Goal: Task Accomplishment & Management: Use online tool/utility

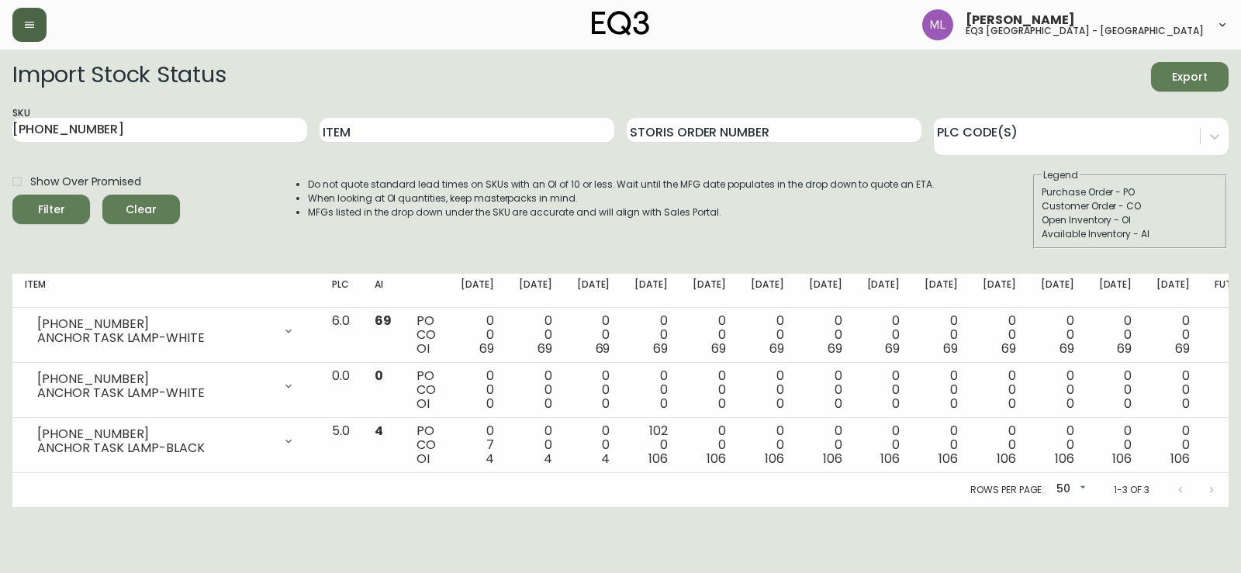
click at [44, 20] on button "button" at bounding box center [29, 25] width 34 height 34
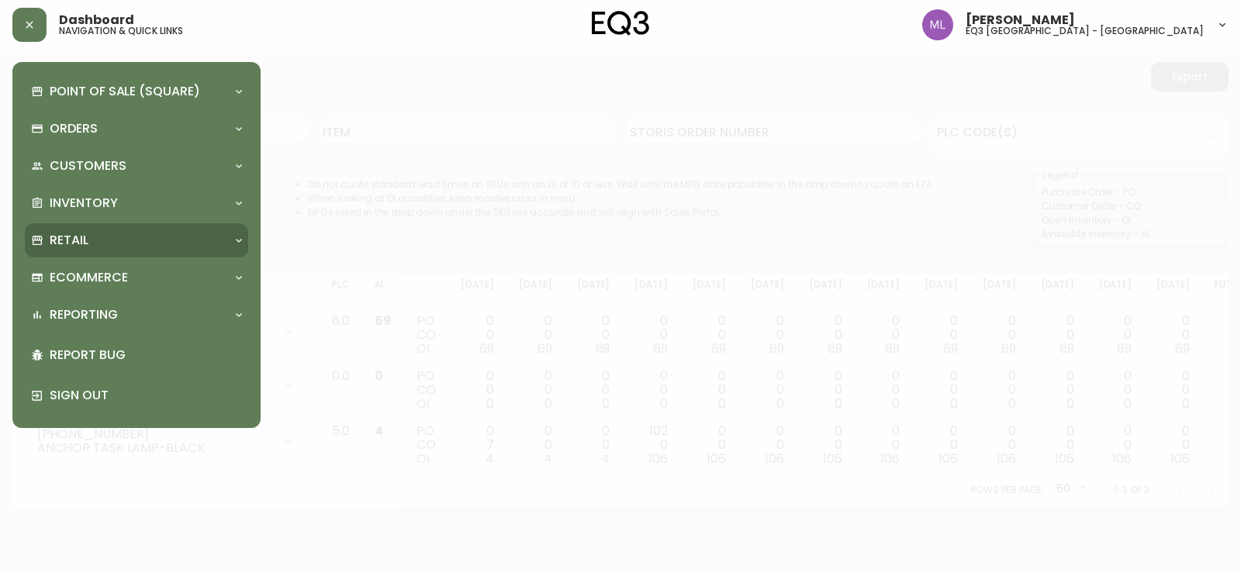
click at [71, 244] on p "Retail" at bounding box center [69, 240] width 39 height 17
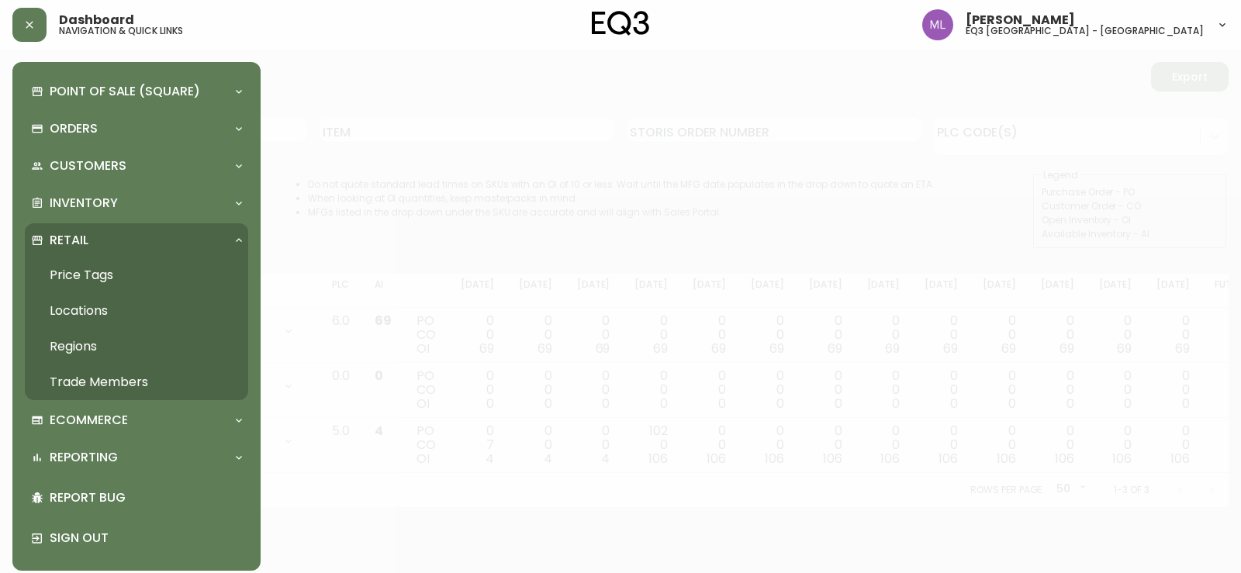
click at [126, 271] on link "Price Tags" at bounding box center [136, 275] width 223 height 36
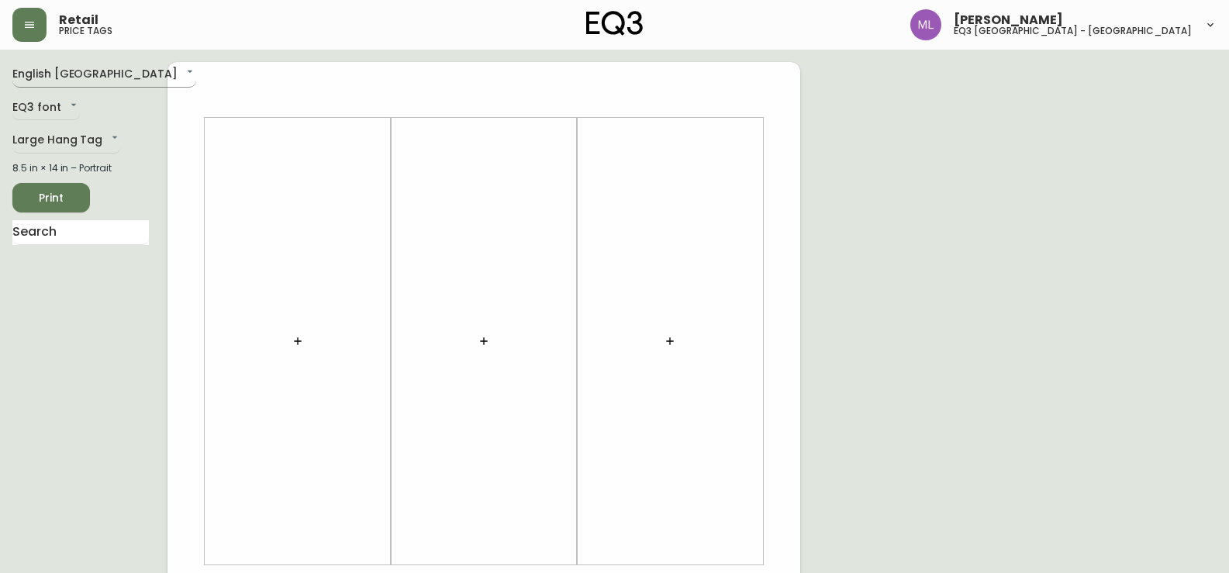
click at [101, 72] on body "Retail price tags [PERSON_NAME] eq3 [GEOGRAPHIC_DATA] - st laurent English [GEO…" at bounding box center [614, 552] width 1229 height 1104
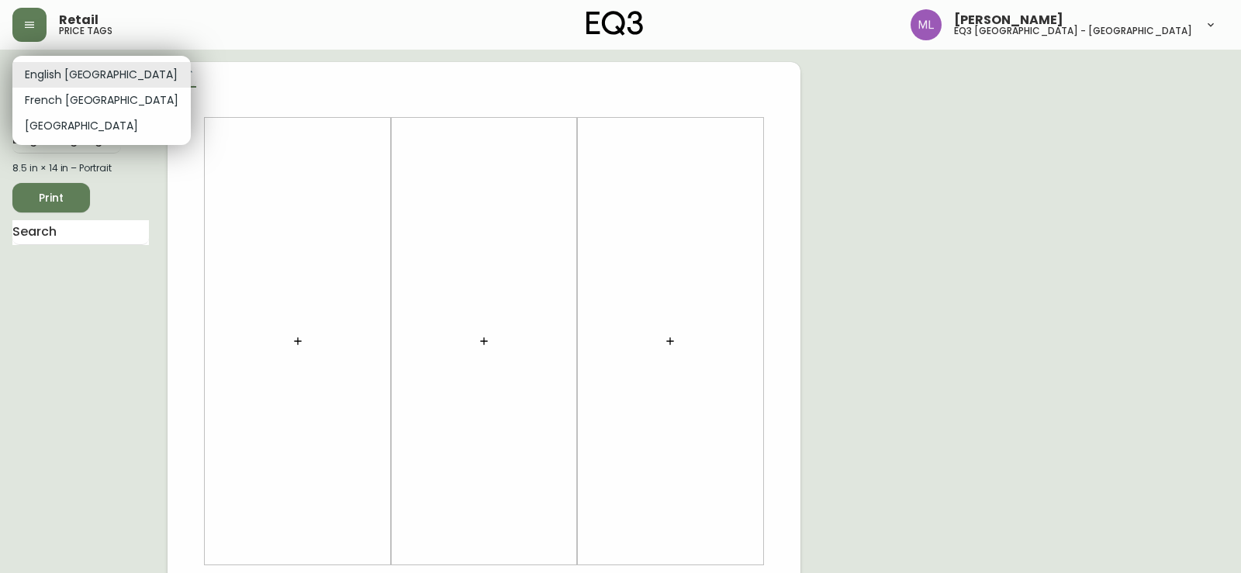
click at [91, 99] on li "French [GEOGRAPHIC_DATA]" at bounding box center [101, 101] width 178 height 26
type input "fr_CA"
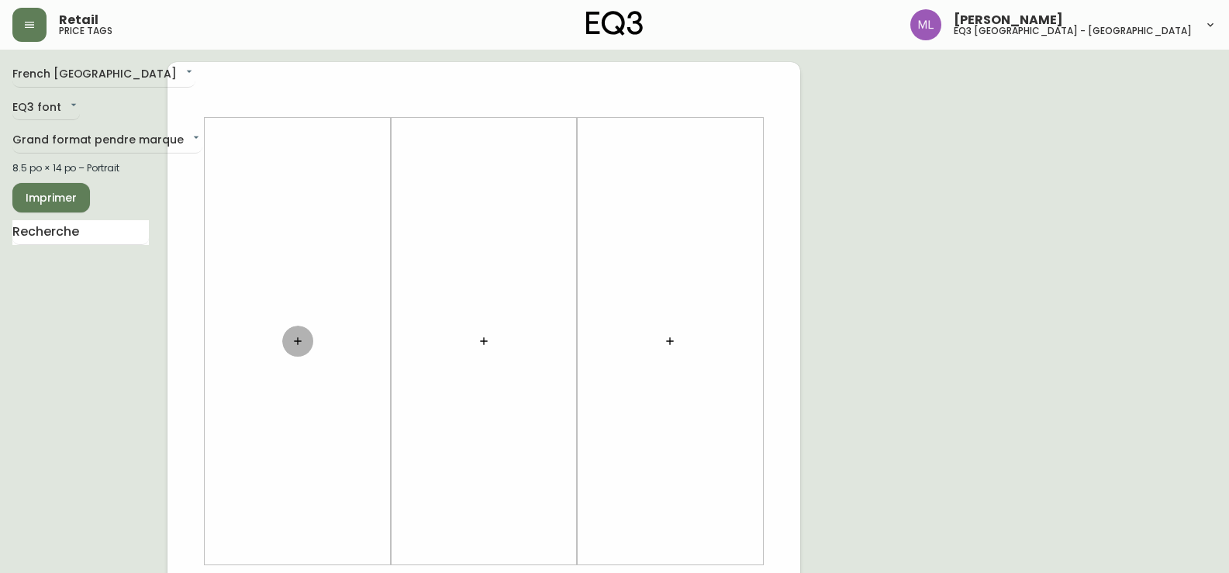
click at [296, 337] on icon "button" at bounding box center [298, 341] width 12 height 12
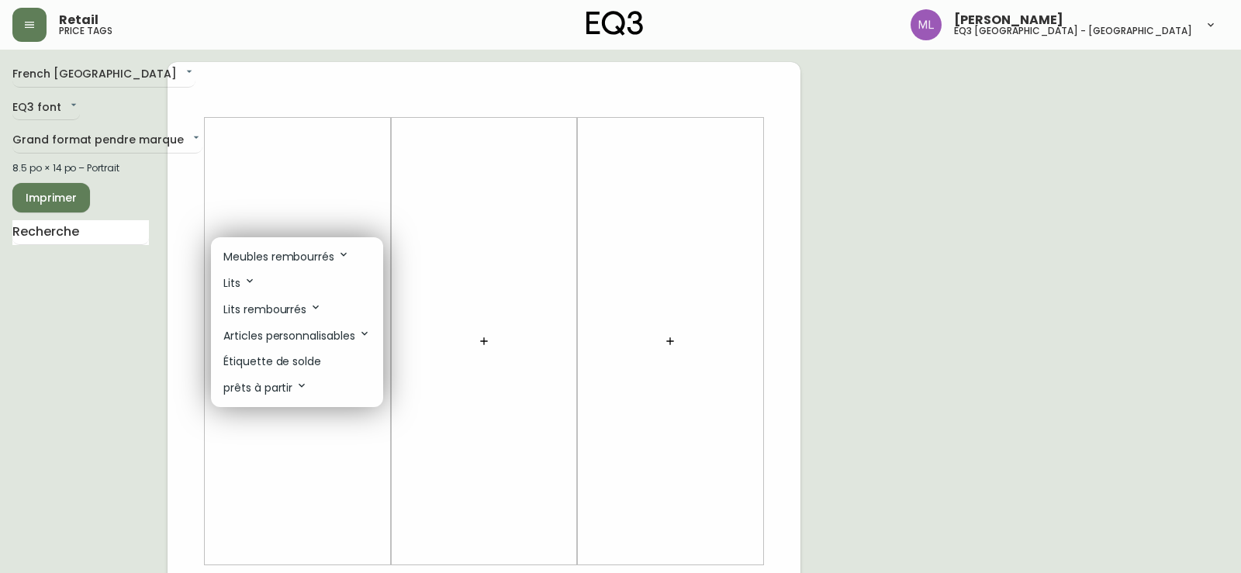
click at [280, 359] on p "Étiquette de solde" at bounding box center [272, 362] width 98 height 16
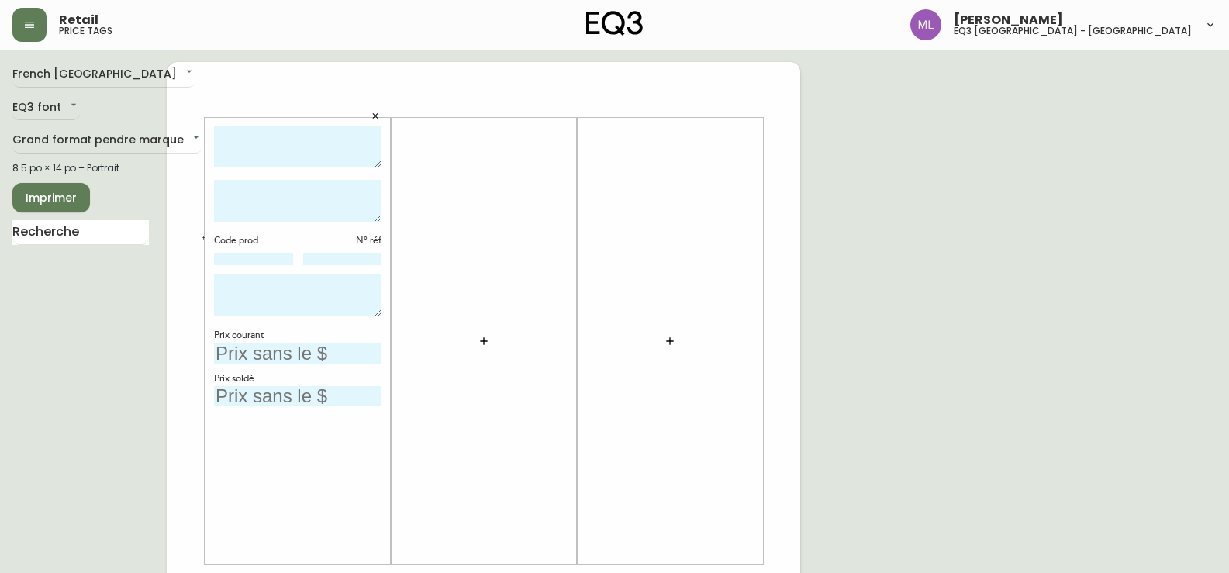
click at [269, 144] on textarea at bounding box center [298, 147] width 168 height 43
type textarea "s"
type textarea "SERENE"
click at [256, 199] on textarea at bounding box center [298, 201] width 168 height 42
type textarea "TAPIS 5X8 ROUILLE"
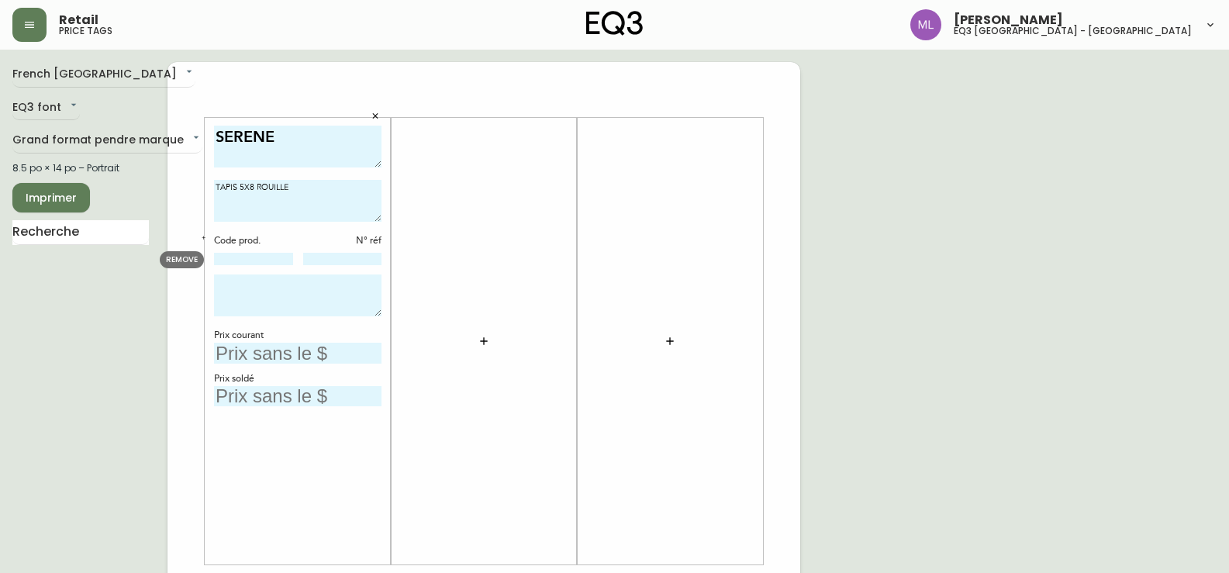
click at [271, 258] on input at bounding box center [253, 259] width 79 height 12
paste input "[PHONE_NUMBER]"
type input "[PHONE_NUMBER]"
click at [285, 291] on textarea at bounding box center [298, 296] width 168 height 42
click at [265, 358] on input "text" at bounding box center [298, 353] width 168 height 21
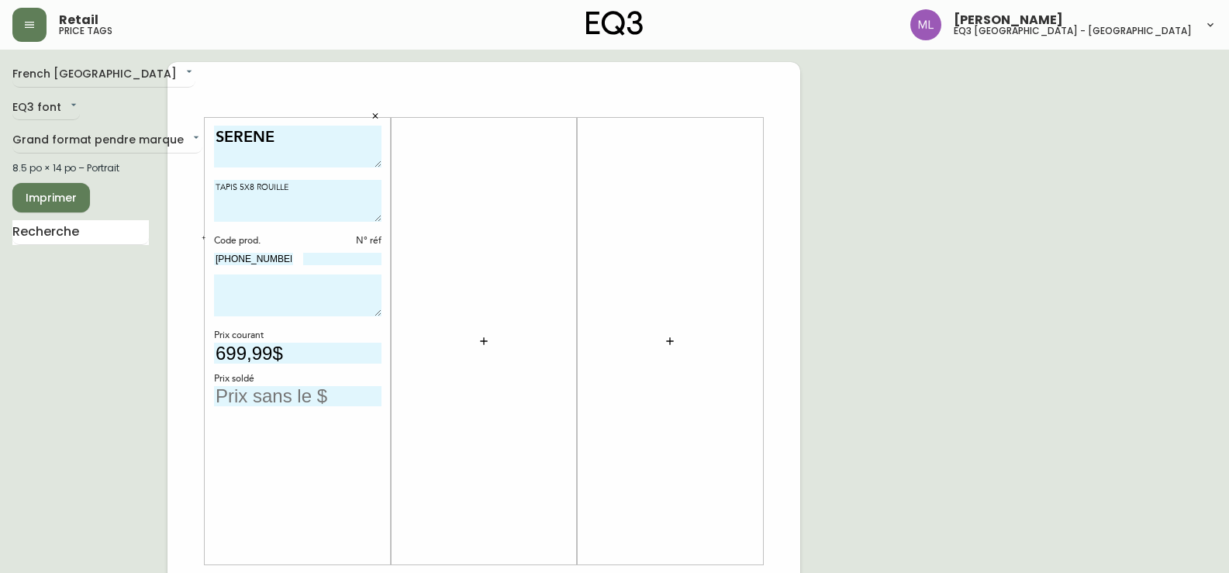
type input "699,99$"
click at [309, 399] on input "text" at bounding box center [298, 396] width 168 height 21
type input "489$"
click at [254, 294] on textarea at bounding box center [298, 296] width 168 height 42
type textarea "NEUF"
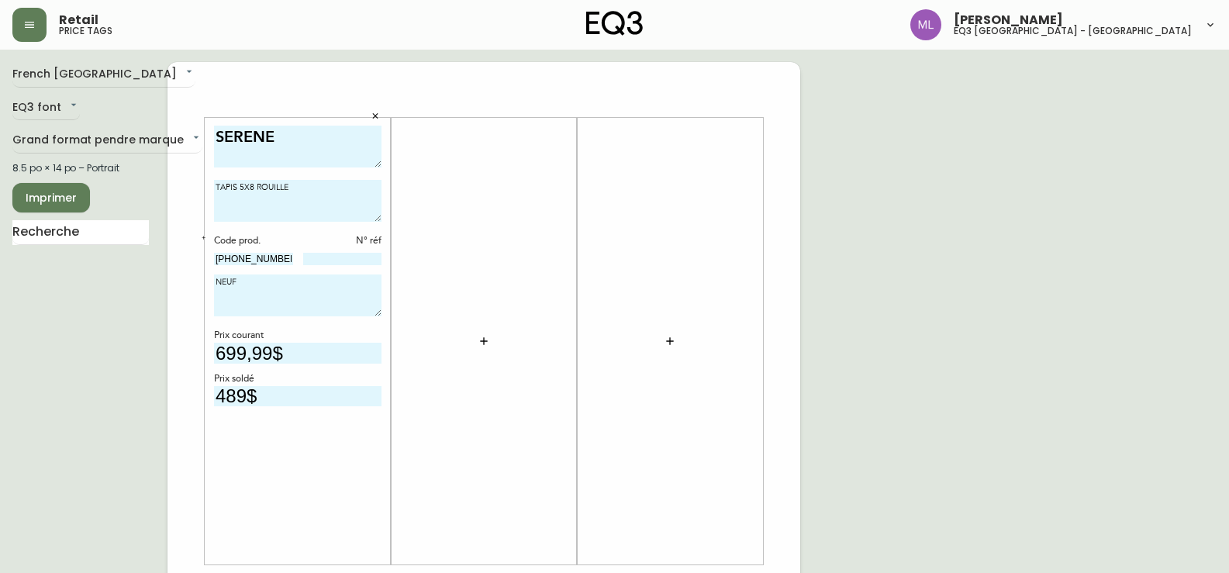
click at [59, 199] on span "Imprimer" at bounding box center [51, 197] width 53 height 19
click at [51, 199] on span "Imprimer" at bounding box center [51, 197] width 53 height 19
drag, startPoint x: 817, startPoint y: 323, endPoint x: 799, endPoint y: 386, distance: 66.3
